Goal: Task Accomplishment & Management: Manage account settings

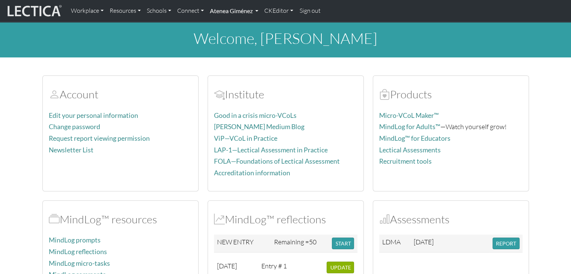
click at [236, 11] on link "Atenea Giménez" at bounding box center [234, 11] width 54 height 16
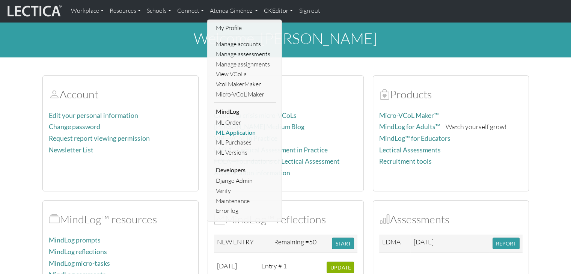
click at [246, 132] on link "ML Application" at bounding box center [245, 133] width 62 height 10
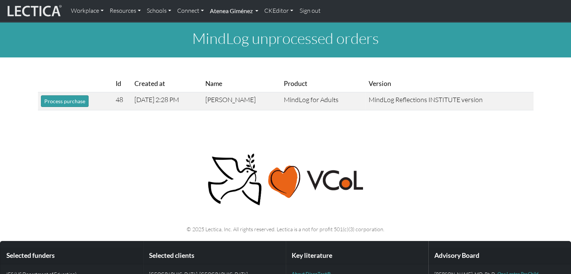
click at [226, 15] on link "Atenea Giménez" at bounding box center [234, 11] width 54 height 16
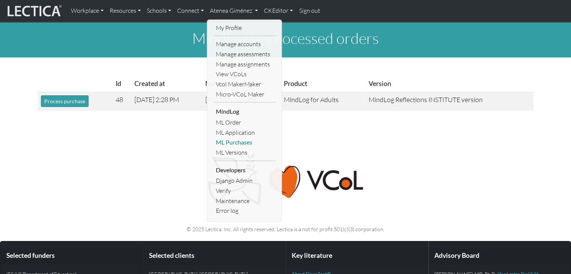
click at [236, 145] on link "ML Purchases" at bounding box center [245, 142] width 62 height 10
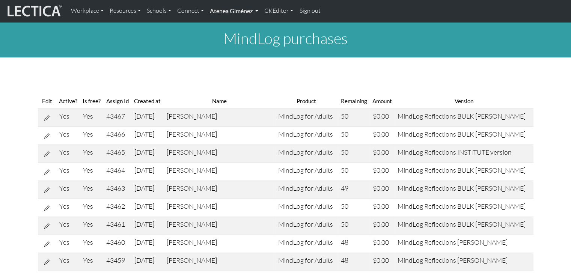
click at [236, 16] on link "Atenea Giménez" at bounding box center [234, 11] width 54 height 16
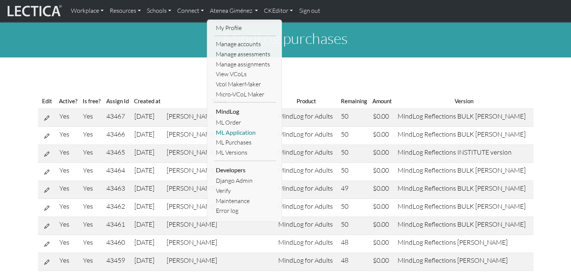
click at [242, 131] on link "ML Application" at bounding box center [245, 133] width 62 height 10
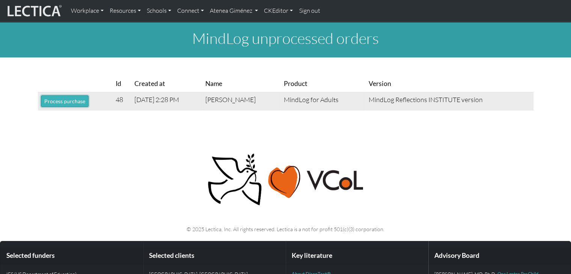
click at [78, 100] on button "Process purchase" at bounding box center [65, 101] width 48 height 12
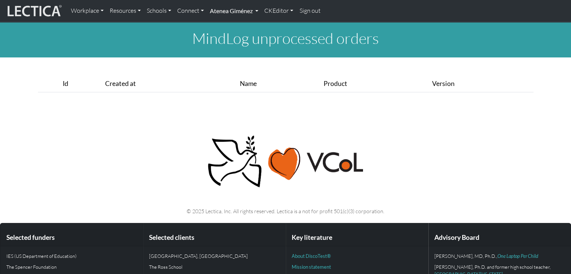
click at [243, 12] on link "Atenea Giménez" at bounding box center [234, 11] width 54 height 16
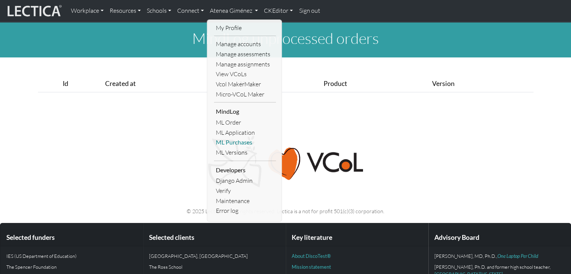
click at [239, 140] on link "ML Purchases" at bounding box center [245, 142] width 62 height 10
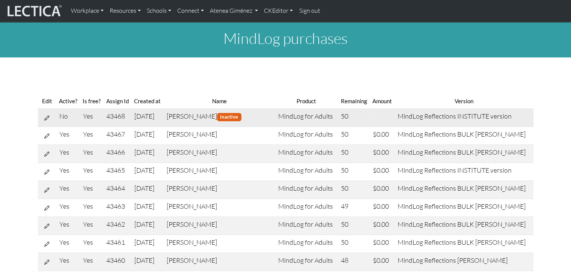
click at [48, 116] on icon at bounding box center [46, 117] width 5 height 6
select select "7"
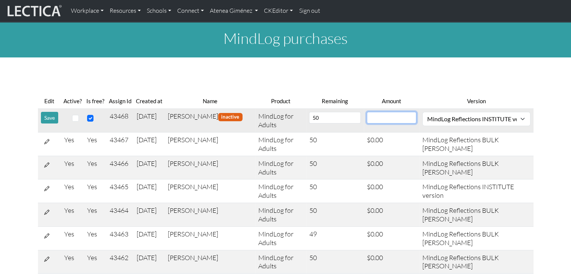
click at [402, 117] on input "number" at bounding box center [392, 118] width 50 height 12
type input "0"
click at [435, 116] on select "MindLog Essays: 10 entries $220 (10 scores) MindLog Reflections: 50 entries min…" at bounding box center [476, 119] width 108 height 14
click at [448, 119] on select "MindLog Essays: 10 entries $220 (10 scores) MindLog Reflections: 50 entries min…" at bounding box center [476, 119] width 108 height 14
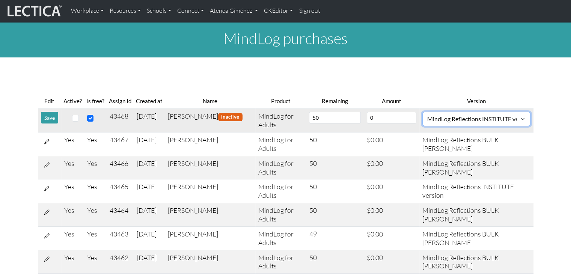
select select "9"
click at [423, 112] on select "MindLog Essays: 10 entries $220 (10 scores) MindLog Reflections: 50 entries min…" at bounding box center [476, 119] width 108 height 14
click at [73, 119] on input "checkbox" at bounding box center [75, 118] width 7 height 7
checkbox input "true"
click at [53, 114] on button "Save" at bounding box center [49, 118] width 17 height 12
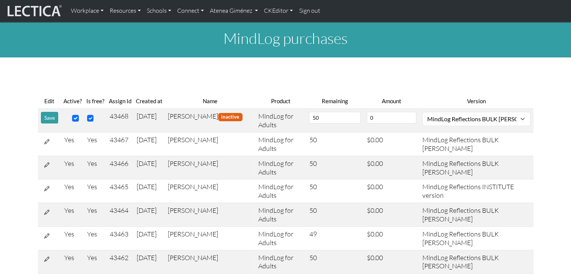
click at [53, 114] on button "Save" at bounding box center [49, 118] width 17 height 12
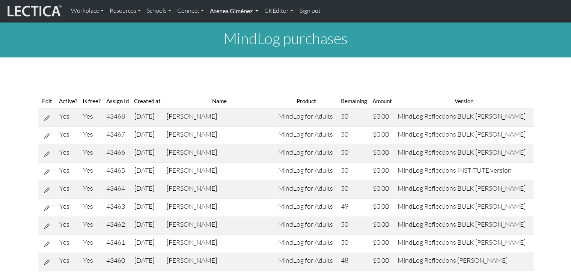
click at [236, 18] on link "Atenea Giménez" at bounding box center [234, 11] width 54 height 16
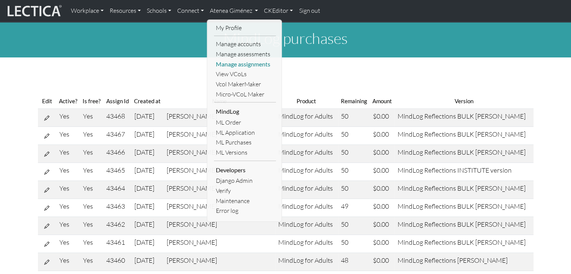
click at [245, 64] on link "Manage assignments" at bounding box center [245, 64] width 62 height 10
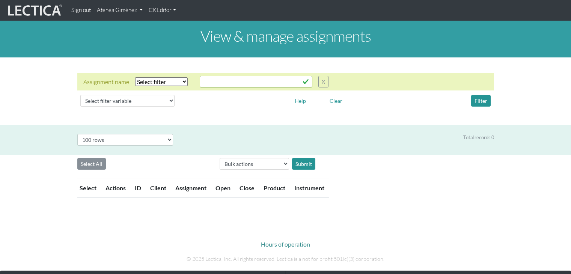
select select "100"
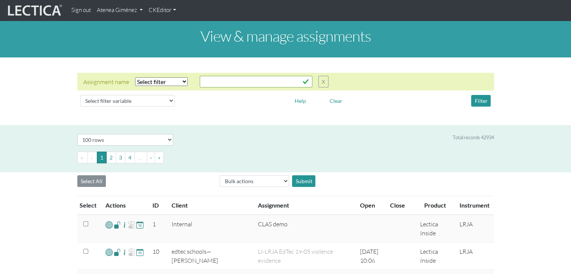
click at [175, 80] on select "Select filter Equals Does not equal Contains Does not contain Starts with Ends …" at bounding box center [161, 81] width 53 height 9
select select "icontains"
click at [135, 77] on select "Select filter Equals Does not equal Contains Does not contain Starts with Ends …" at bounding box center [161, 81] width 53 height 9
click at [250, 81] on input "text" at bounding box center [256, 82] width 113 height 12
type input "colton"
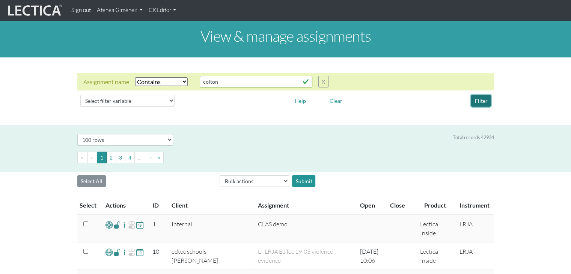
click at [482, 96] on button "Filter" at bounding box center [481, 101] width 20 height 12
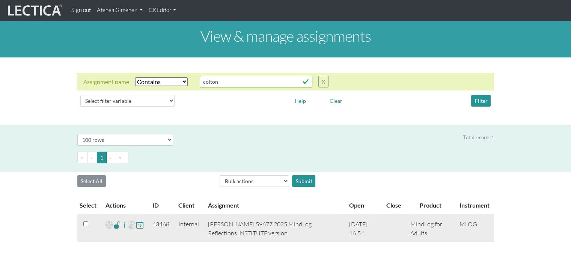
click at [117, 223] on span at bounding box center [117, 224] width 7 height 9
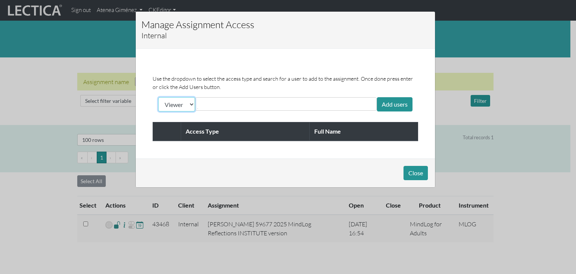
click at [188, 99] on select "Viewer Limited Client" at bounding box center [176, 104] width 37 height 14
select select "client"
click at [158, 97] on select "Viewer Limited Client" at bounding box center [176, 104] width 37 height 14
click at [230, 104] on input "text" at bounding box center [230, 103] width 67 height 9
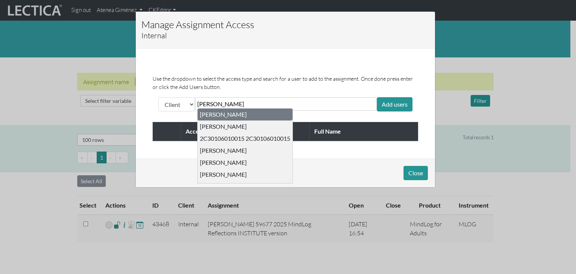
type input "benny"
click at [224, 110] on div "Benny Ausmus" at bounding box center [245, 114] width 95 height 12
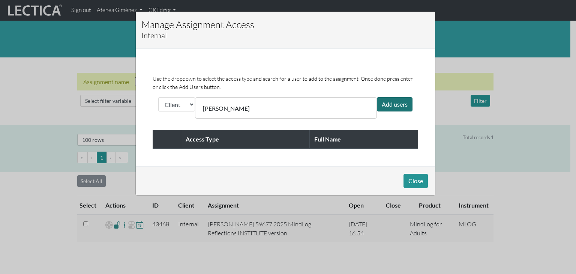
click at [387, 103] on div "Add users" at bounding box center [395, 104] width 36 height 14
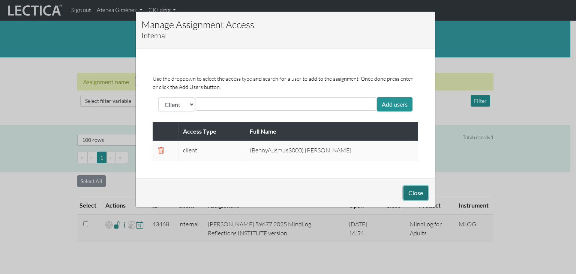
click at [411, 192] on button "Close" at bounding box center [416, 193] width 24 height 14
